Goal: Information Seeking & Learning: Learn about a topic

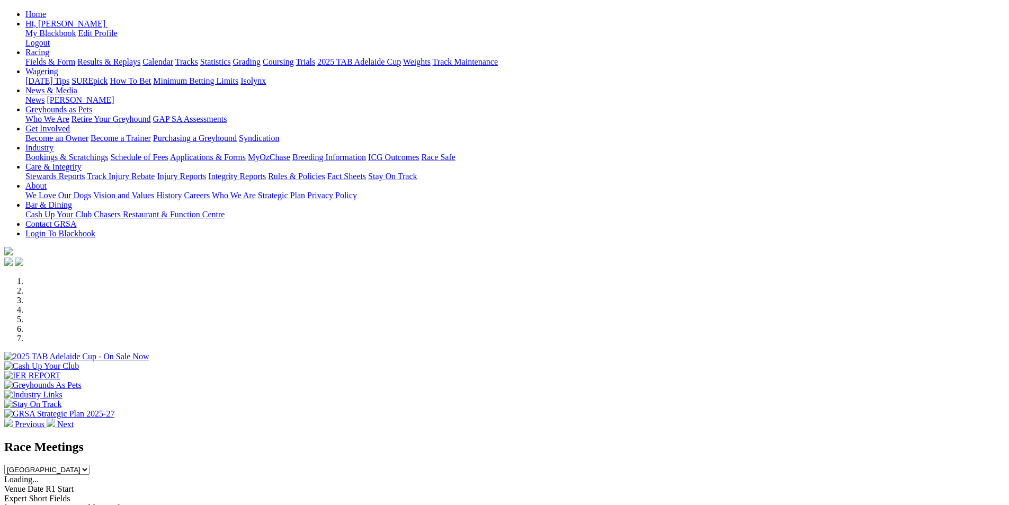
scroll to position [106, 0]
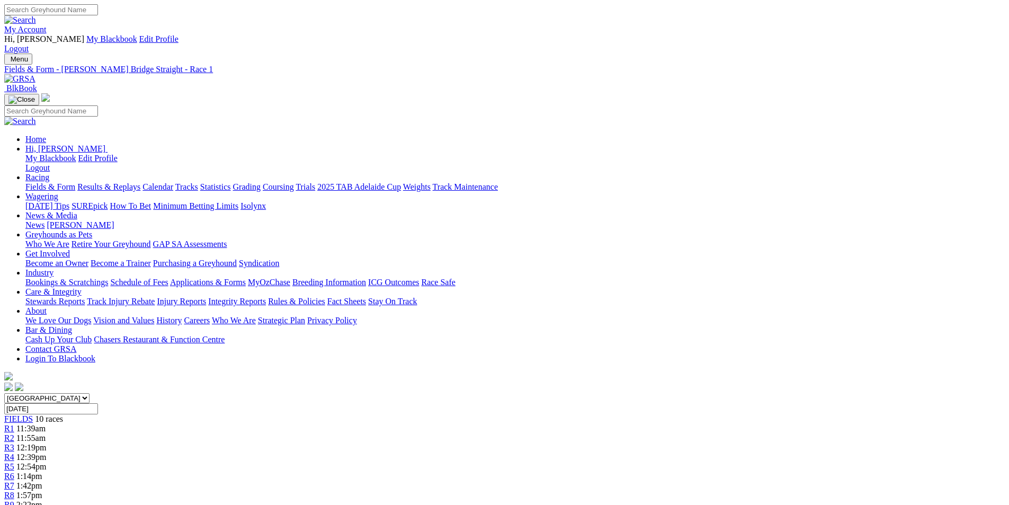
click at [46, 433] on span "11:55am" at bounding box center [30, 437] width 29 height 9
click at [14, 491] on link "R8" at bounding box center [9, 495] width 10 height 9
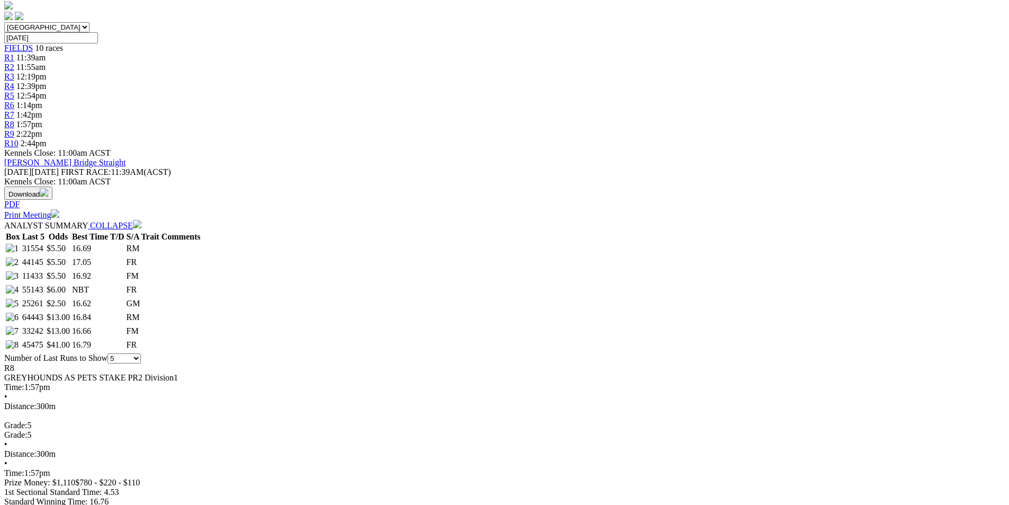
scroll to position [106, 0]
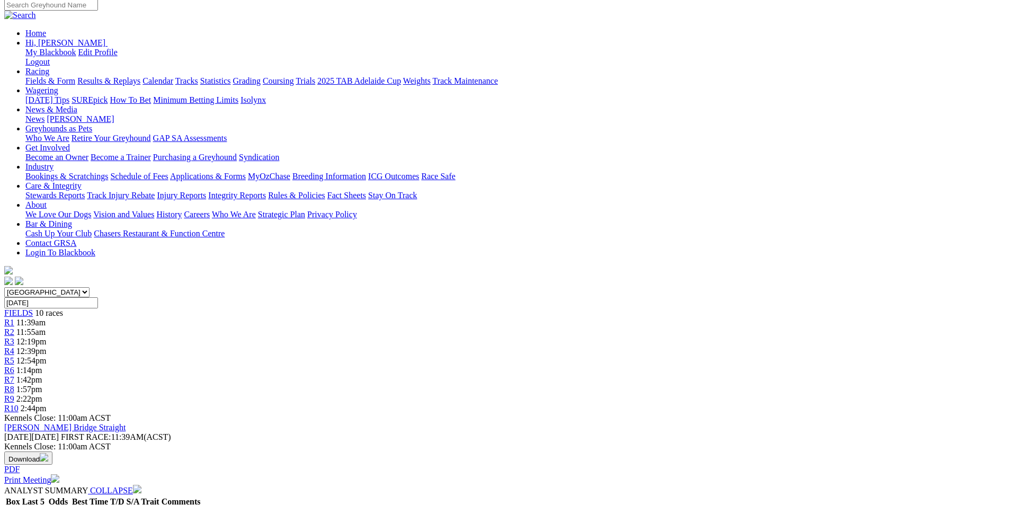
click at [743, 394] on div "R9 2:22pm" at bounding box center [504, 399] width 1001 height 10
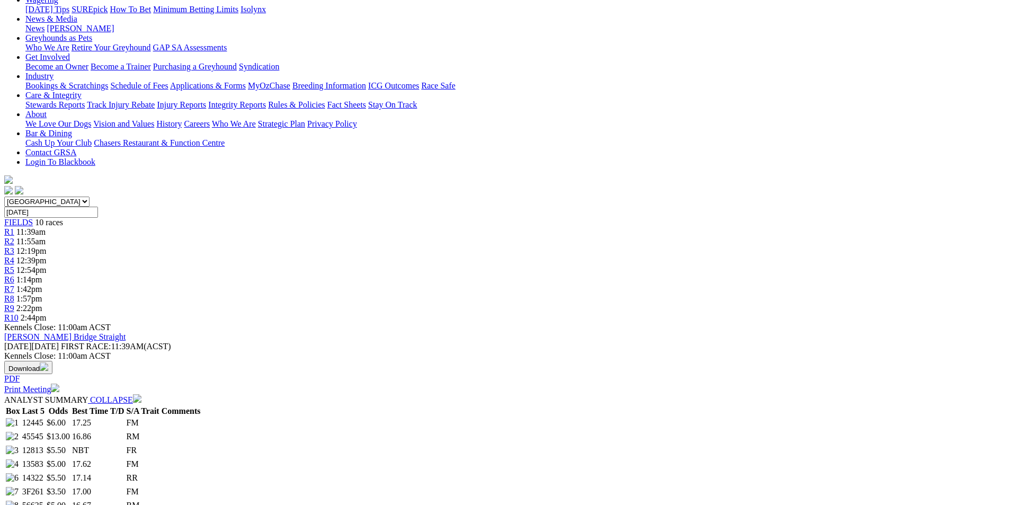
scroll to position [53, 0]
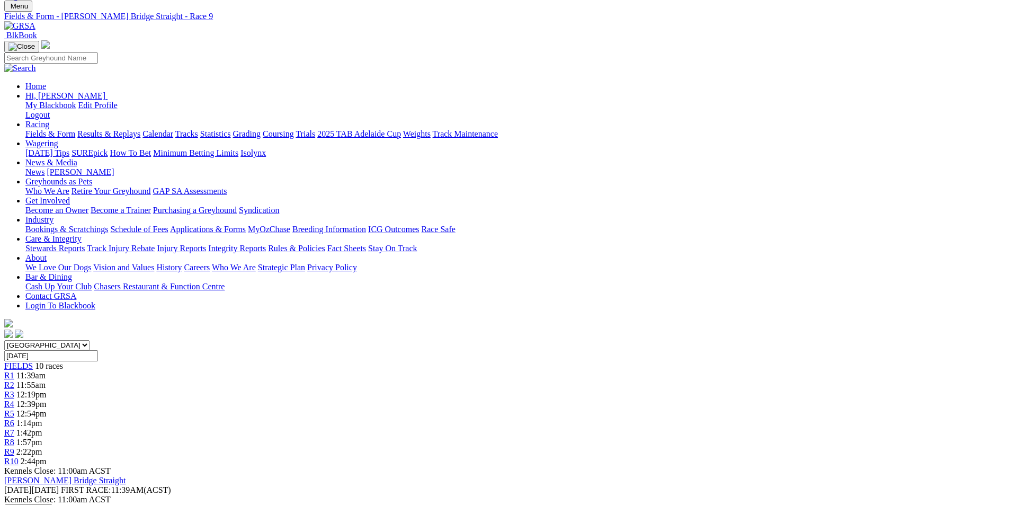
click at [334, 380] on div "R2 11:55am" at bounding box center [504, 385] width 1001 height 10
